Goal: Navigation & Orientation: Go to known website

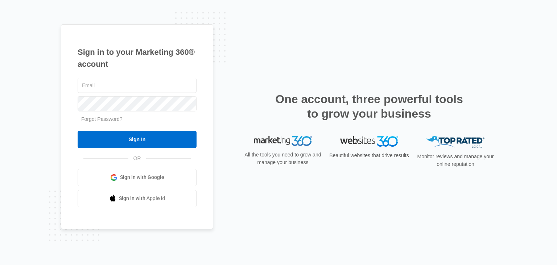
drag, startPoint x: 143, startPoint y: 66, endPoint x: 68, endPoint y: 56, distance: 75.9
click at [78, 60] on h1 "Sign in to your Marketing 360® account" at bounding box center [137, 58] width 119 height 24
click at [68, 54] on div "Sign in to your Marketing 360® account Forgot Password? Sign In OR Sign in with…" at bounding box center [137, 126] width 152 height 205
drag, startPoint x: 68, startPoint y: 54, endPoint x: 73, endPoint y: 46, distance: 9.5
click at [68, 52] on div "Sign in to your Marketing 360® account Forgot Password? Sign In OR Sign in with…" at bounding box center [137, 126] width 152 height 205
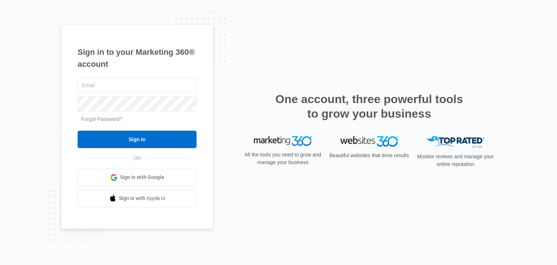
click at [264, 139] on img at bounding box center [283, 141] width 58 height 10
click at [343, 140] on img at bounding box center [369, 141] width 58 height 11
click at [422, 137] on div "Monitor reviews and manage your online reputation" at bounding box center [455, 154] width 81 height 37
click at [141, 82] on input "text" at bounding box center [137, 85] width 119 height 15
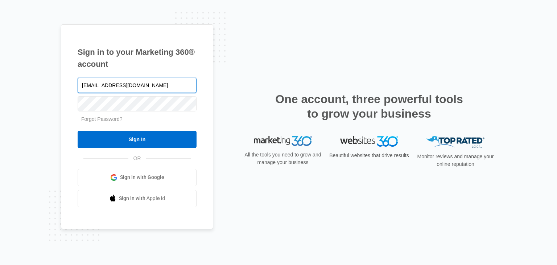
type input "shansolay12@gmail.com"
click at [78, 131] on input "Sign In" at bounding box center [137, 139] width 119 height 17
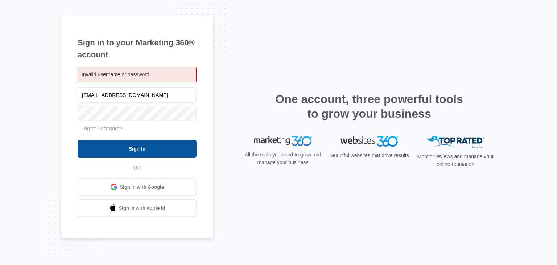
click at [104, 152] on input "Sign In" at bounding box center [137, 148] width 119 height 17
